Goal: Transaction & Acquisition: Purchase product/service

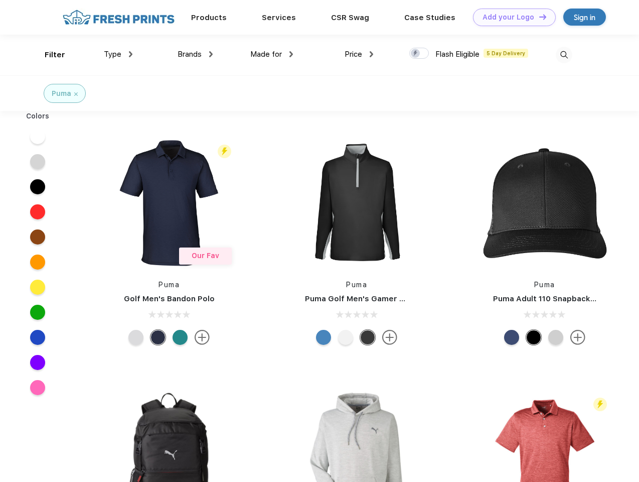
click at [511, 17] on link "Add your Logo Design Tool" at bounding box center [514, 18] width 83 height 18
click at [0, 0] on div "Design Tool" at bounding box center [0, 0] width 0 height 0
click at [538, 17] on link "Add your Logo Design Tool" at bounding box center [514, 18] width 83 height 18
click at [48, 55] on div "Filter" at bounding box center [55, 55] width 21 height 12
click at [118, 54] on span "Type" at bounding box center [113, 54] width 18 height 9
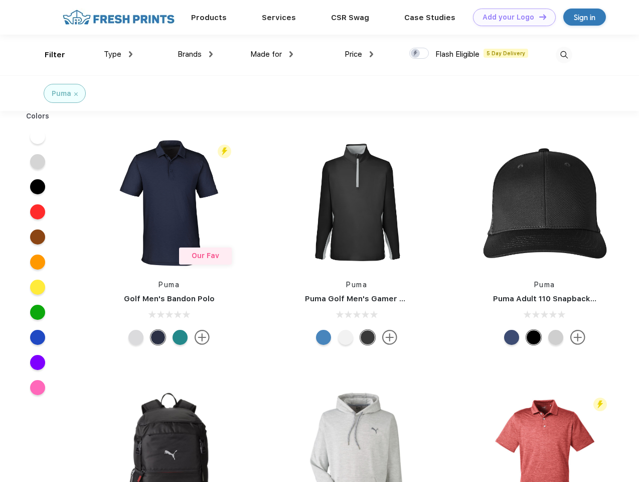
click at [195, 54] on span "Brands" at bounding box center [190, 54] width 24 height 9
click at [272, 54] on span "Made for" at bounding box center [266, 54] width 32 height 9
click at [359, 54] on span "Price" at bounding box center [354, 54] width 18 height 9
click at [420, 54] on div at bounding box center [419, 53] width 20 height 11
click at [416, 54] on input "checkbox" at bounding box center [412, 50] width 7 height 7
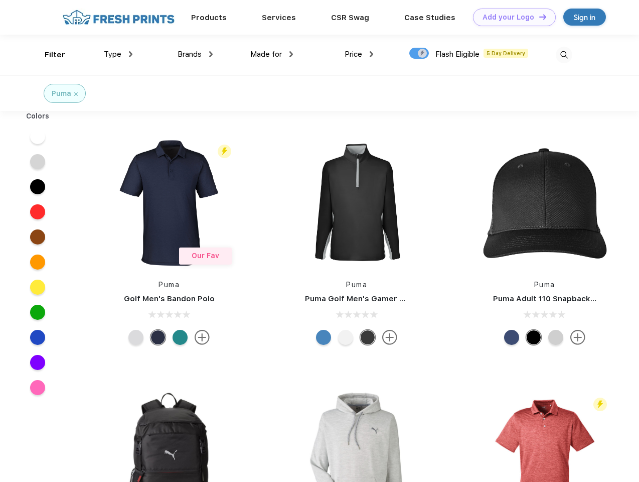
click at [564, 55] on img at bounding box center [564, 55] width 17 height 17
